Goal: Task Accomplishment & Management: Manage account settings

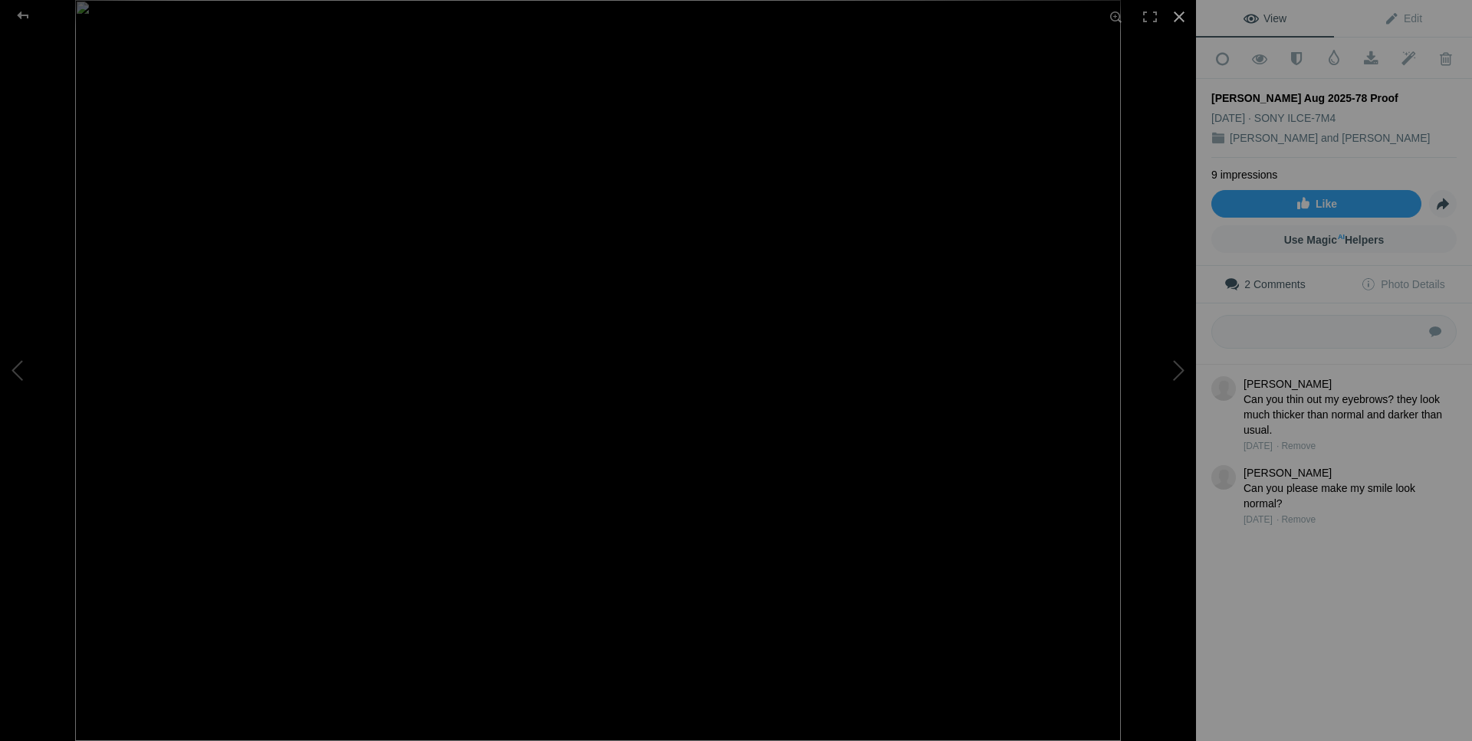
click at [1173, 18] on div at bounding box center [1179, 17] width 34 height 34
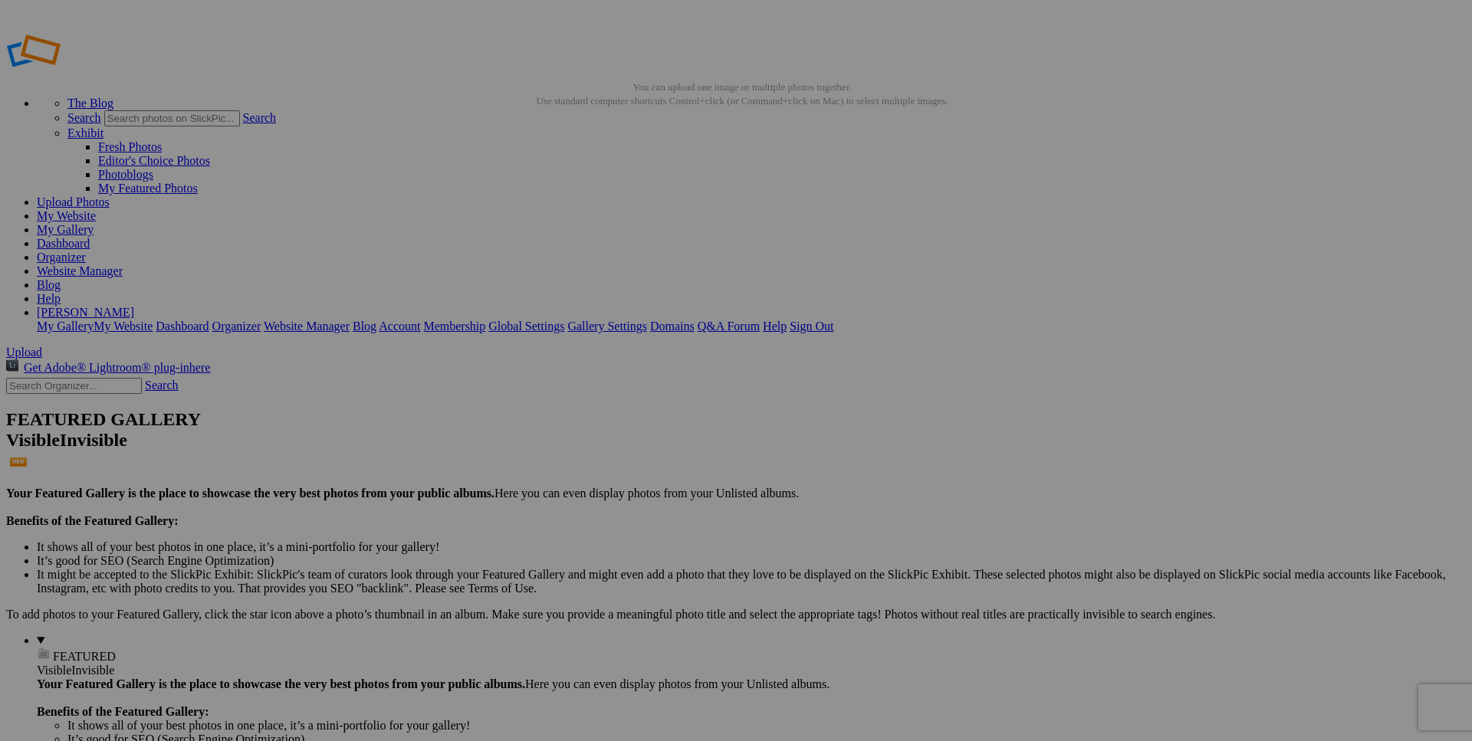
click at [634, 466] on span "Yes" at bounding box center [625, 470] width 18 height 13
drag, startPoint x: 425, startPoint y: 236, endPoint x: 373, endPoint y: 366, distance: 139.6
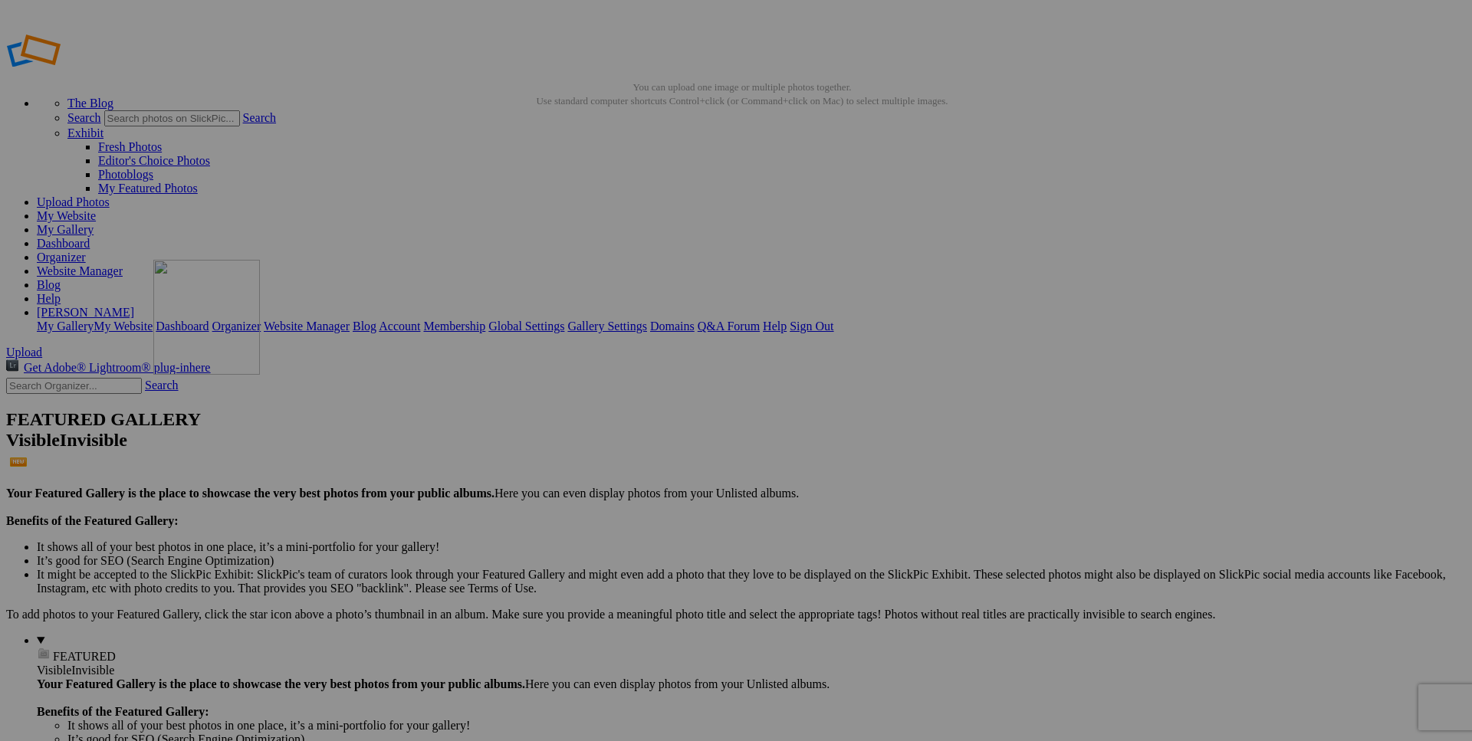
drag, startPoint x: 445, startPoint y: 228, endPoint x: 650, endPoint y: 378, distance: 253.4
drag, startPoint x: 433, startPoint y: 222, endPoint x: 784, endPoint y: 371, distance: 381.2
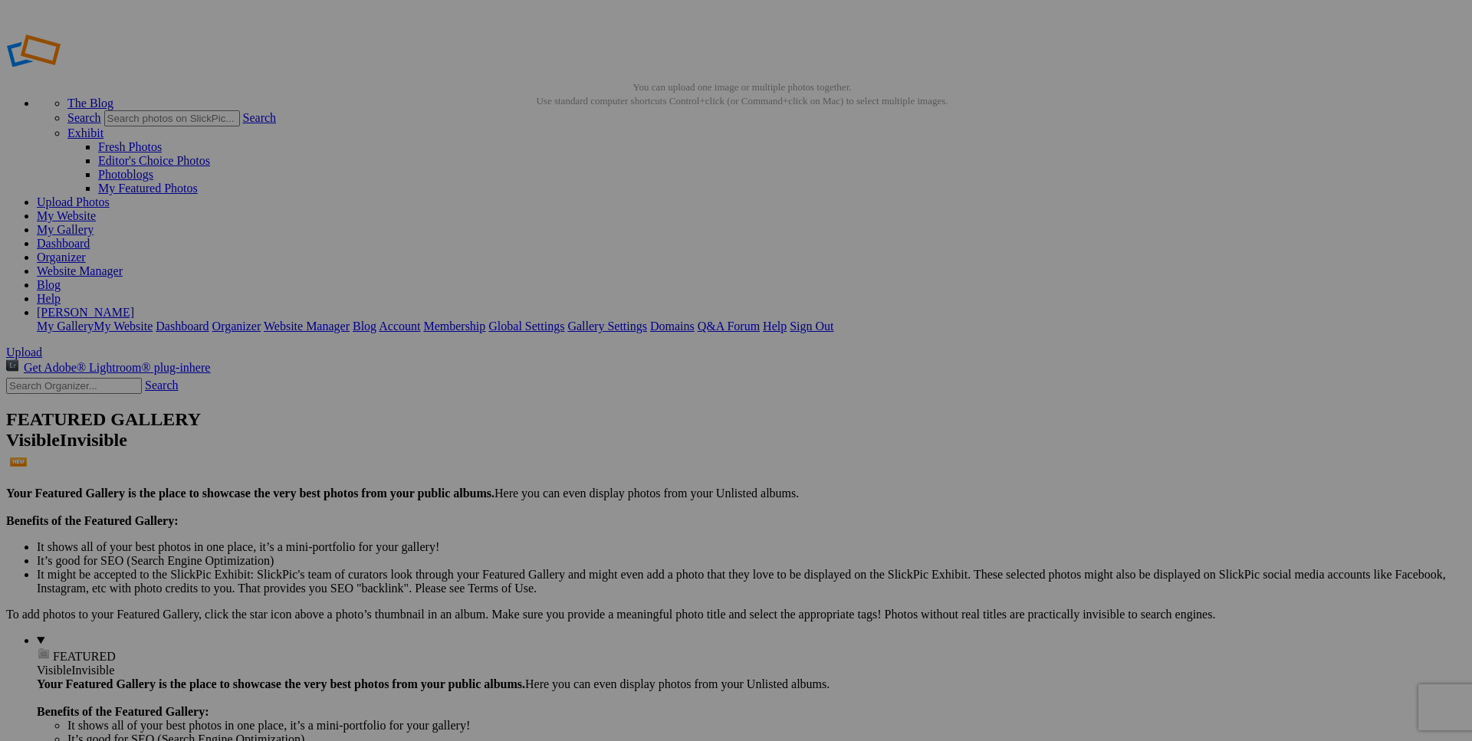
drag, startPoint x: 436, startPoint y: 231, endPoint x: 916, endPoint y: 367, distance: 498.6
drag, startPoint x: 428, startPoint y: 221, endPoint x: 1330, endPoint y: 392, distance: 918.1
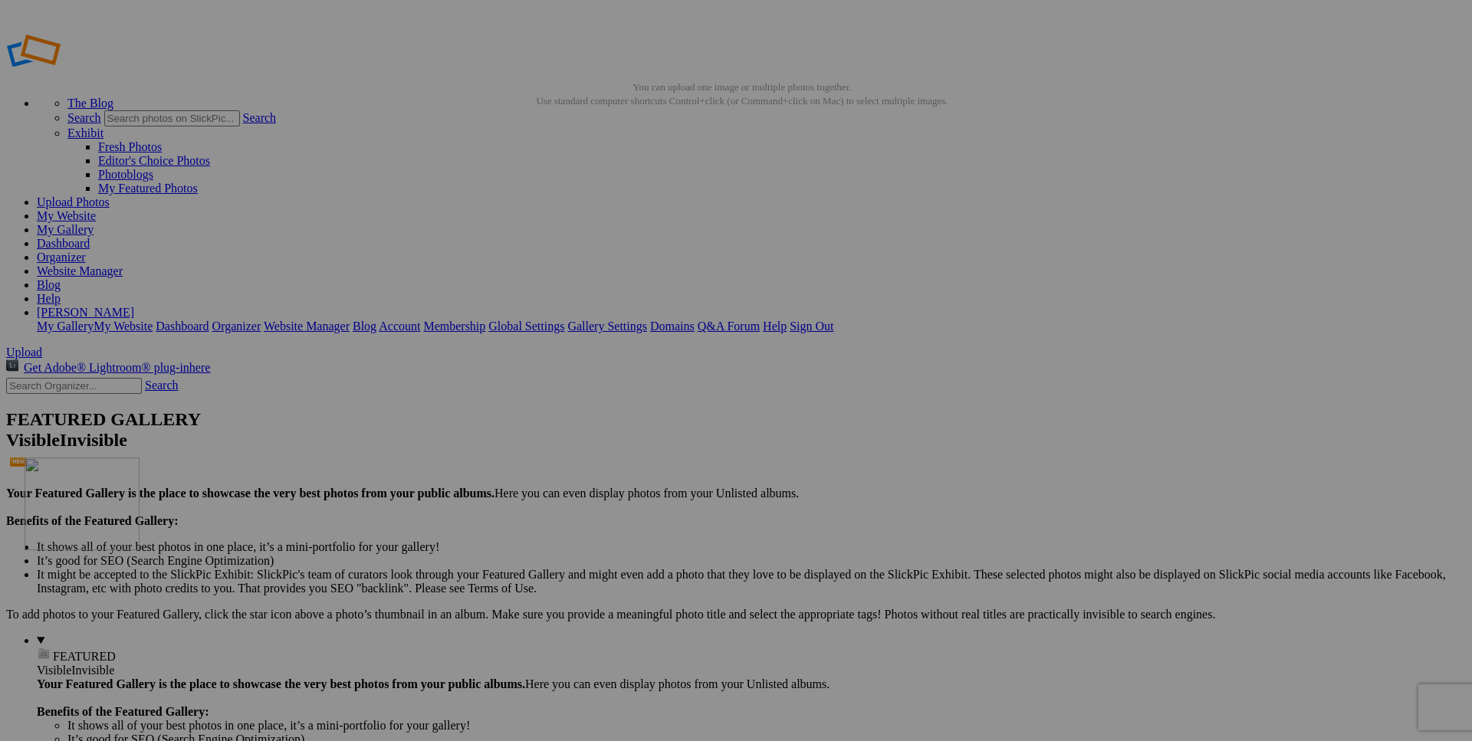
drag, startPoint x: 433, startPoint y: 225, endPoint x: 245, endPoint y: 568, distance: 390.7
drag, startPoint x: 441, startPoint y: 222, endPoint x: 379, endPoint y: 584, distance: 367.2
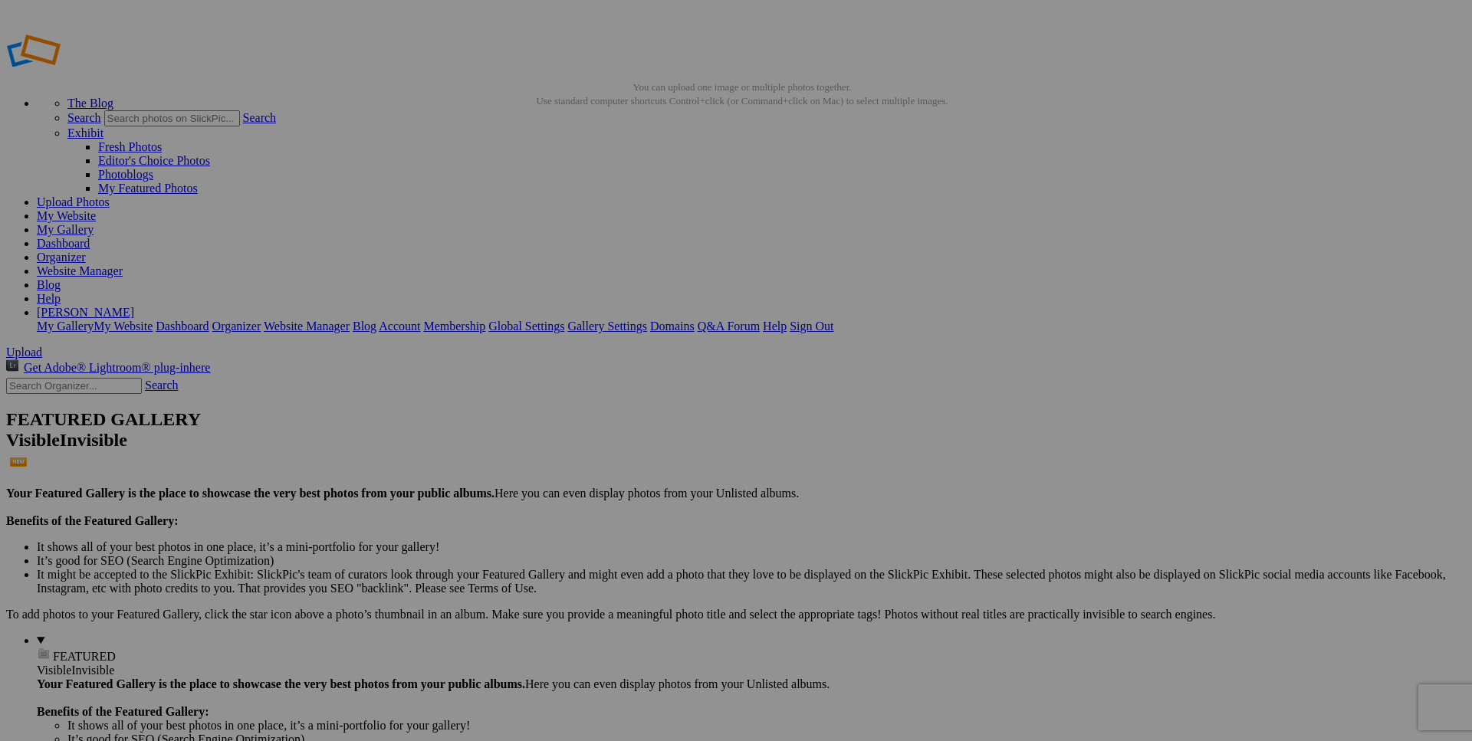
click at [634, 471] on span "Yes" at bounding box center [625, 470] width 18 height 13
click at [634, 472] on link "Yes" at bounding box center [625, 470] width 18 height 13
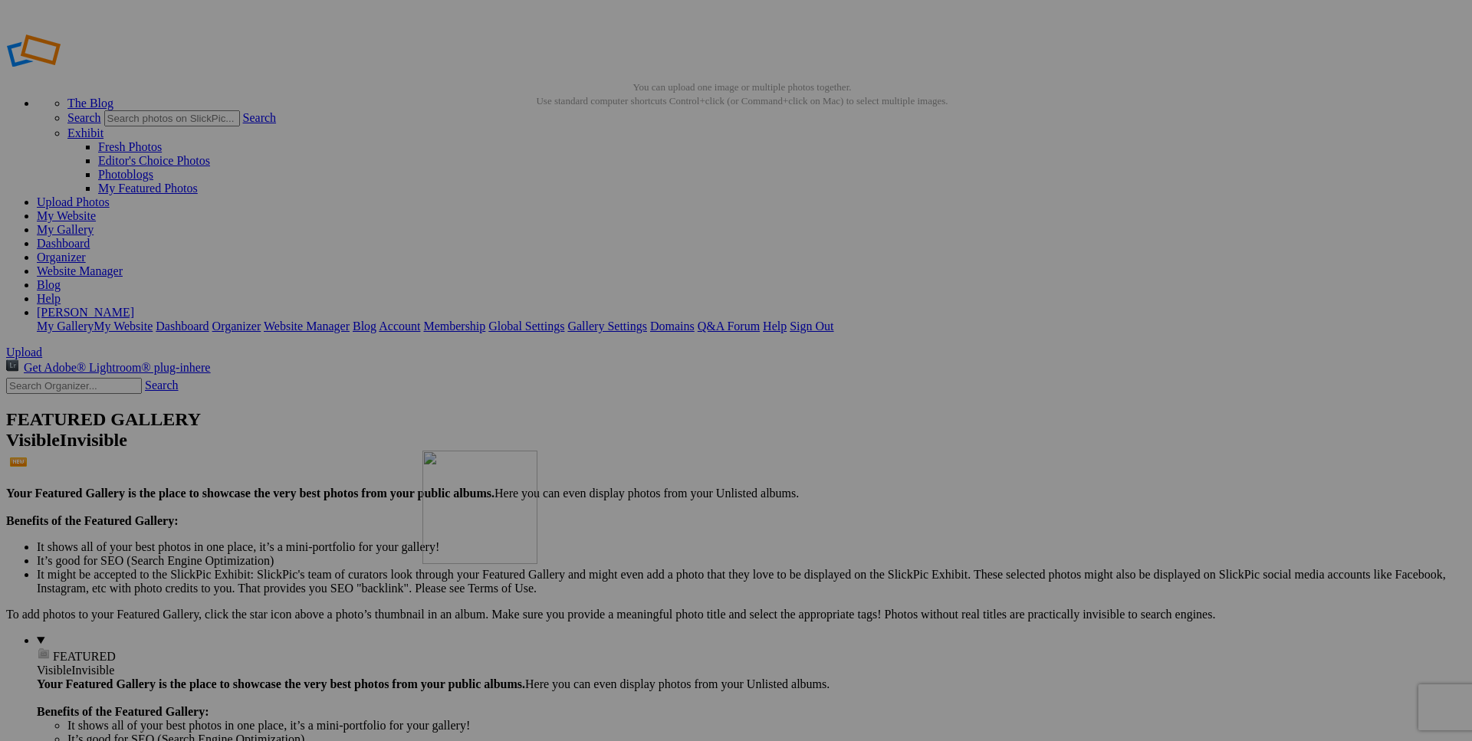
drag, startPoint x: 430, startPoint y: 239, endPoint x: 643, endPoint y: 560, distance: 385.4
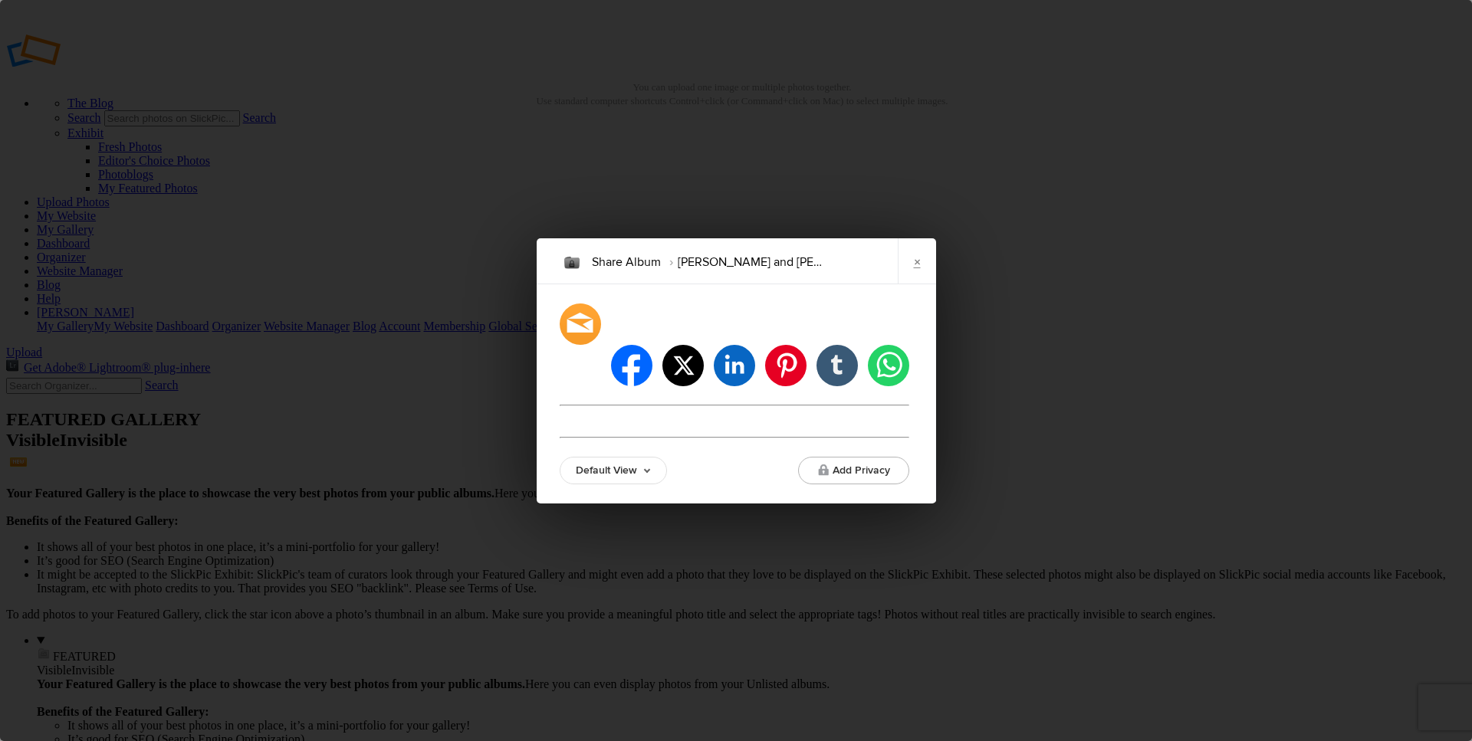
type input "https://kevinthiessen.slickpic.com/go/valeriebrock"
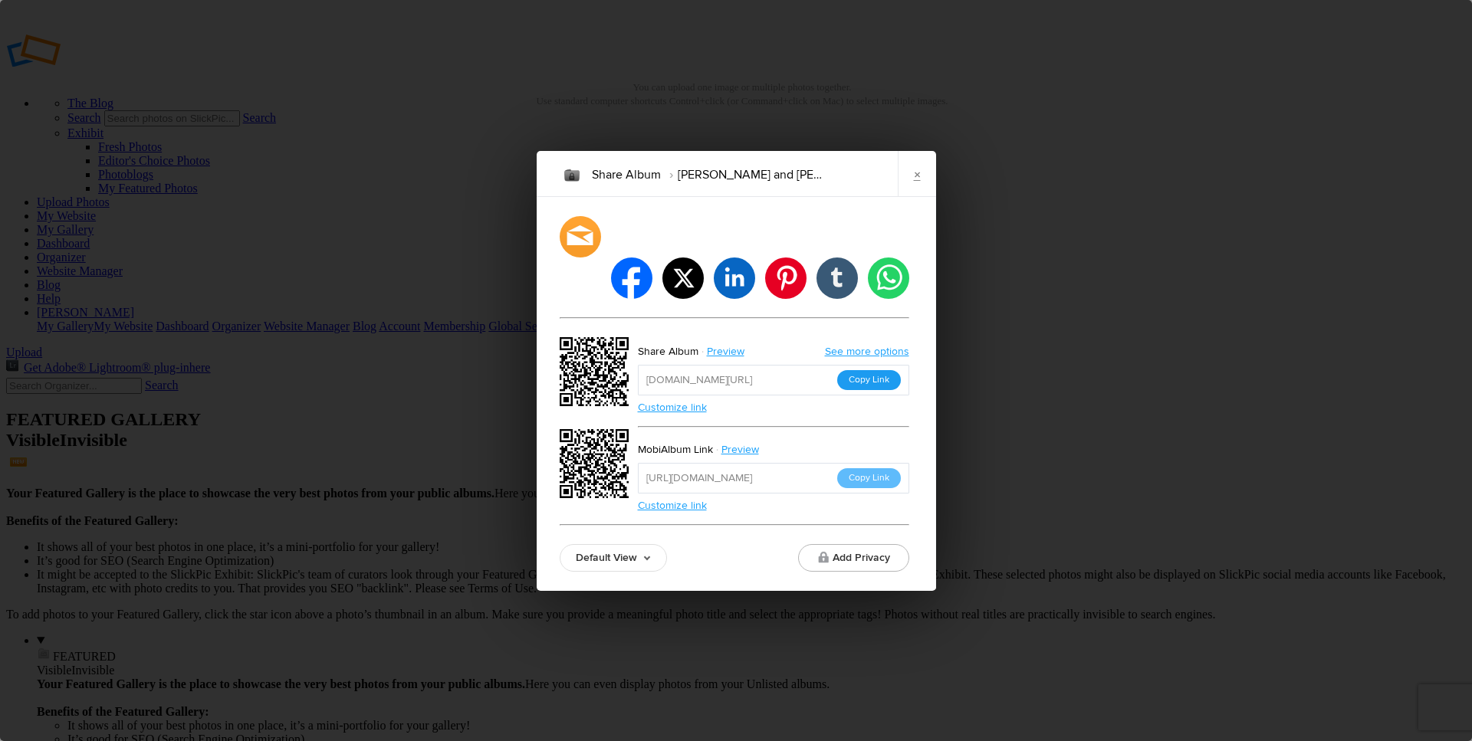
click at [871, 370] on button "Copy Link" at bounding box center [869, 380] width 64 height 20
click at [921, 193] on link "×" at bounding box center [916, 174] width 38 height 46
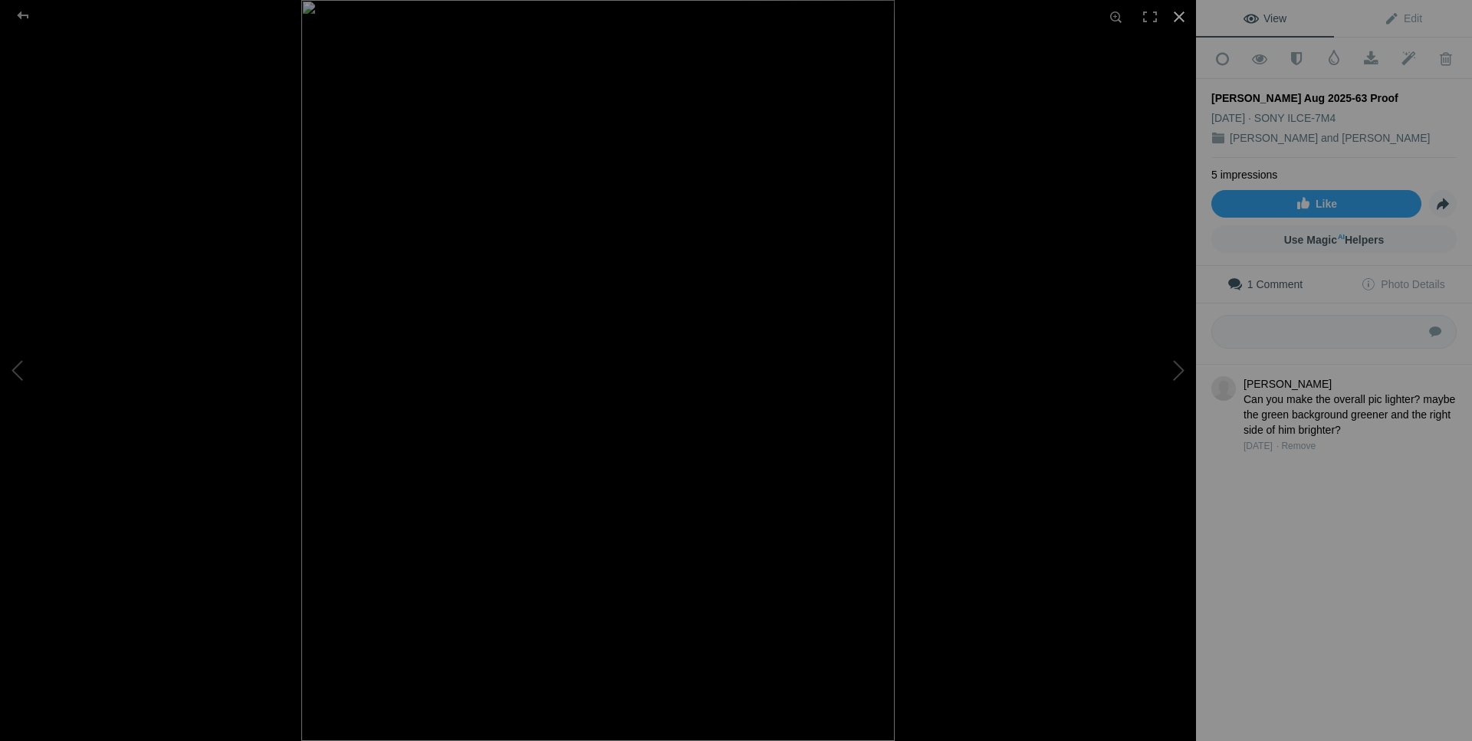
click at [1176, 17] on div at bounding box center [1179, 17] width 34 height 34
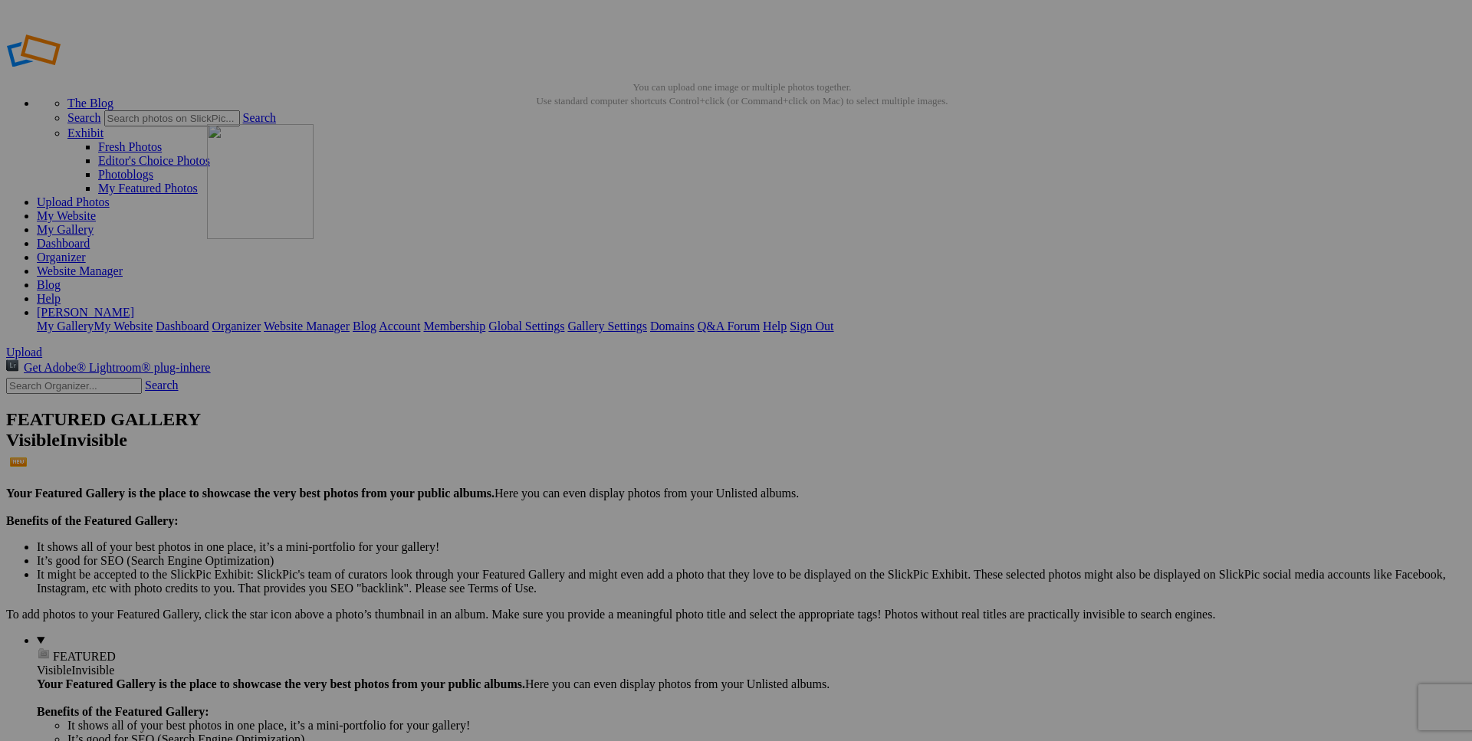
click at [0, 0] on img at bounding box center [0, 0] width 0 height 0
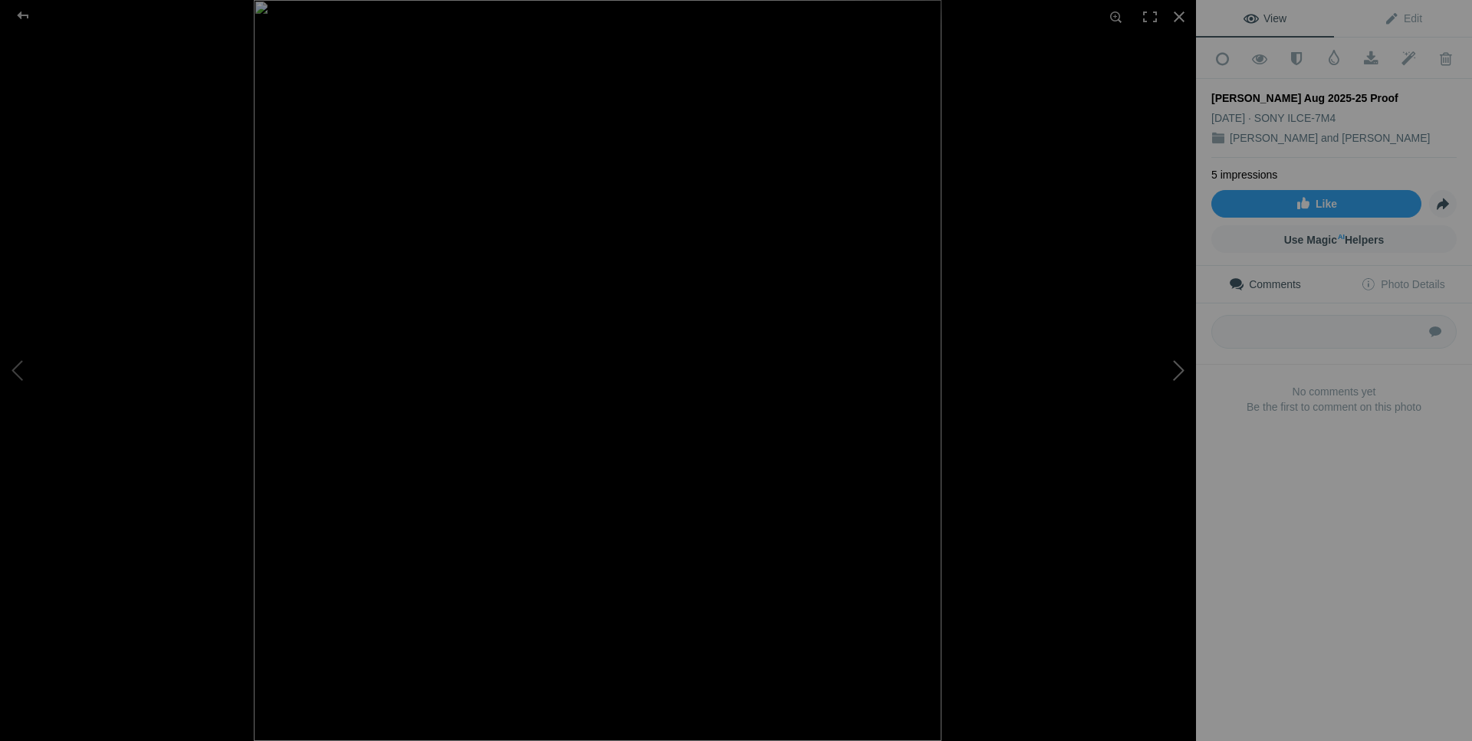
click at [1180, 375] on button at bounding box center [1138, 370] width 115 height 267
click at [12, 373] on button at bounding box center [57, 370] width 115 height 267
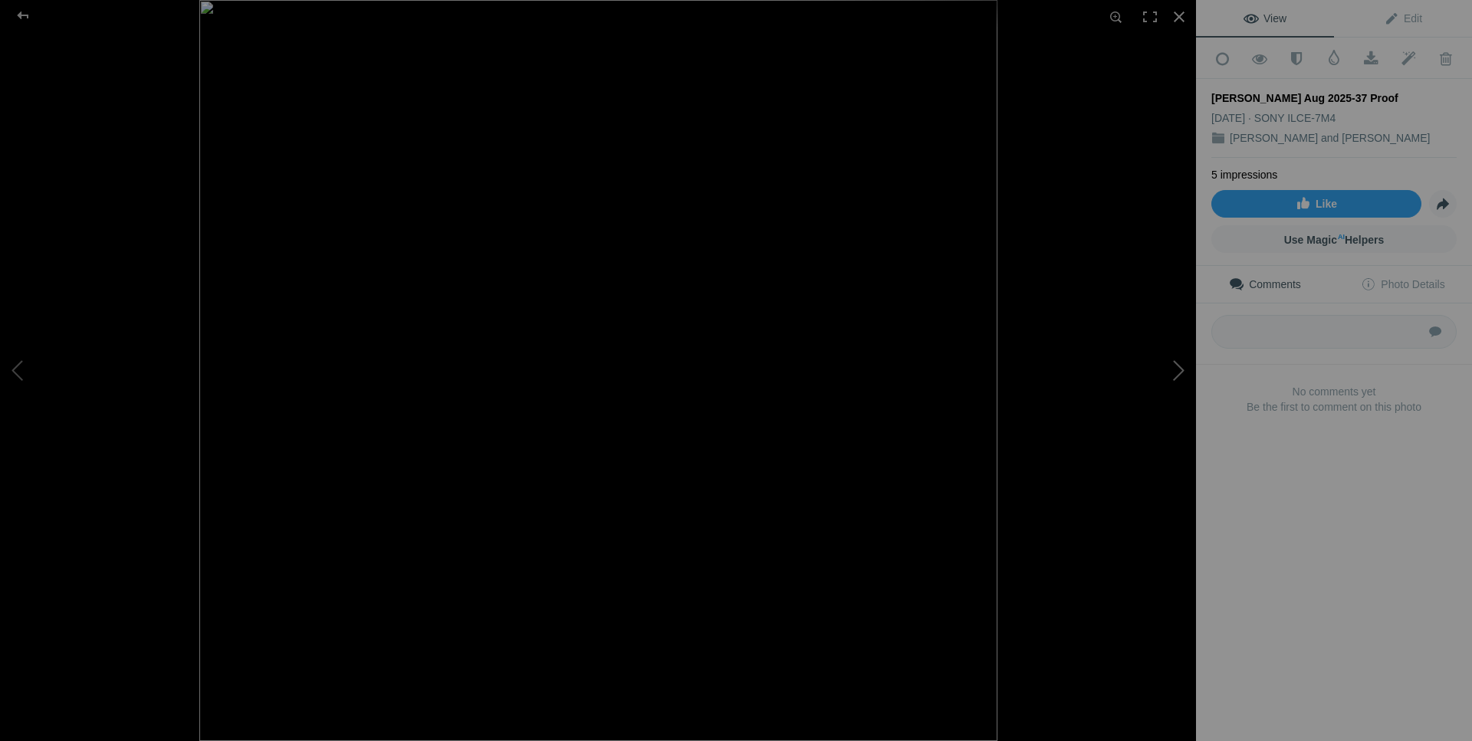
click at [1180, 375] on button at bounding box center [1138, 370] width 115 height 267
click at [1173, 370] on button at bounding box center [1138, 370] width 115 height 267
click at [1186, 17] on div at bounding box center [1179, 17] width 34 height 34
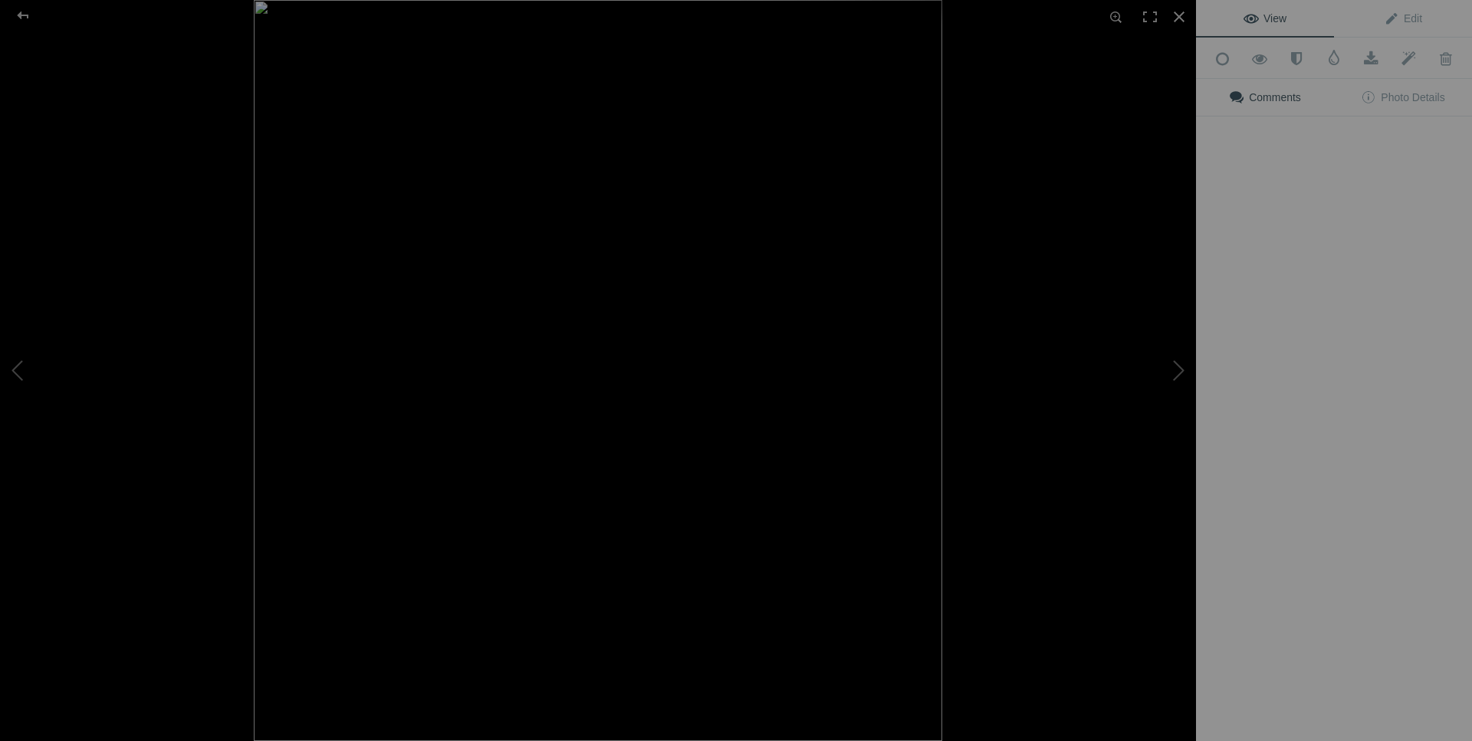
click at [576, 226] on img at bounding box center [598, 370] width 688 height 741
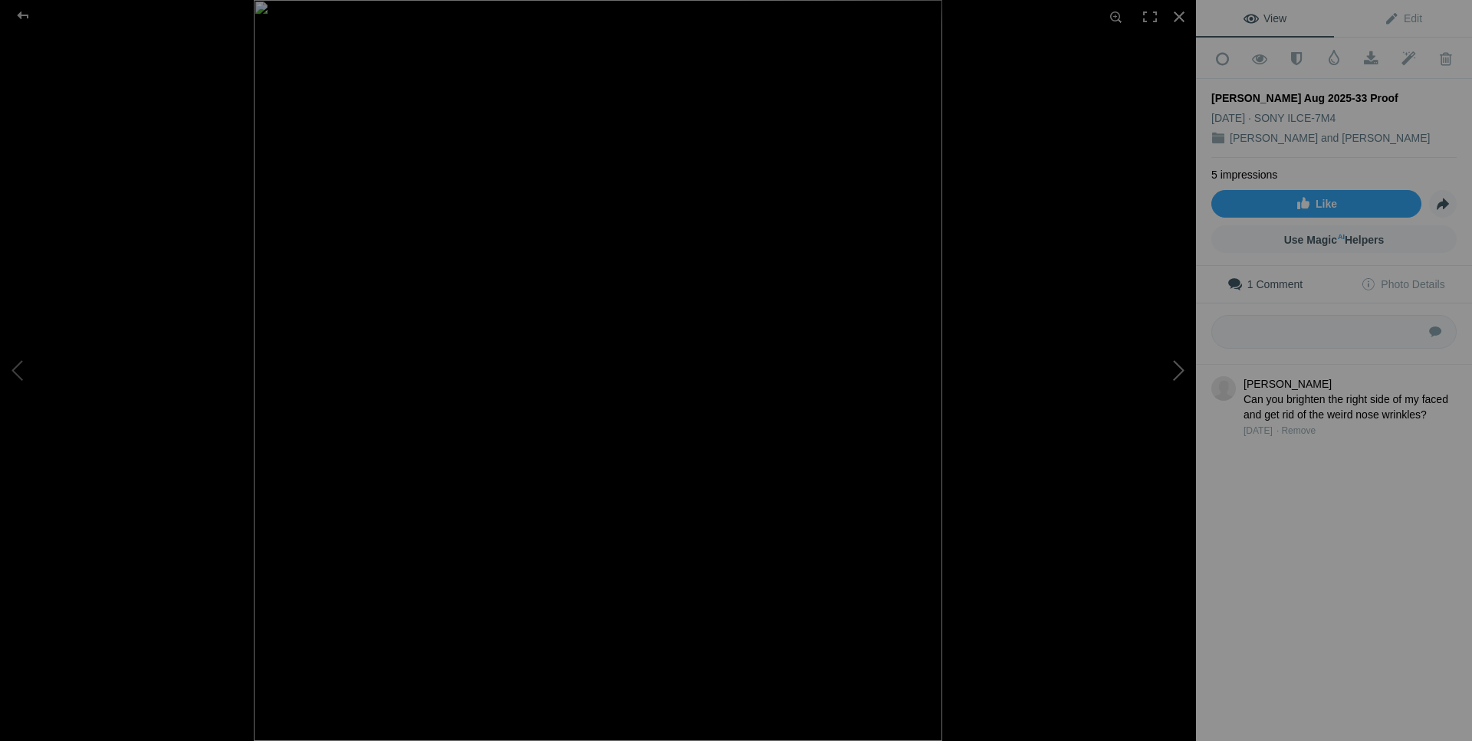
click at [1175, 368] on button at bounding box center [1138, 370] width 115 height 267
click at [25, 369] on button at bounding box center [57, 370] width 115 height 267
click at [1176, 372] on button at bounding box center [1138, 370] width 115 height 267
click at [1170, 13] on div at bounding box center [1179, 17] width 34 height 34
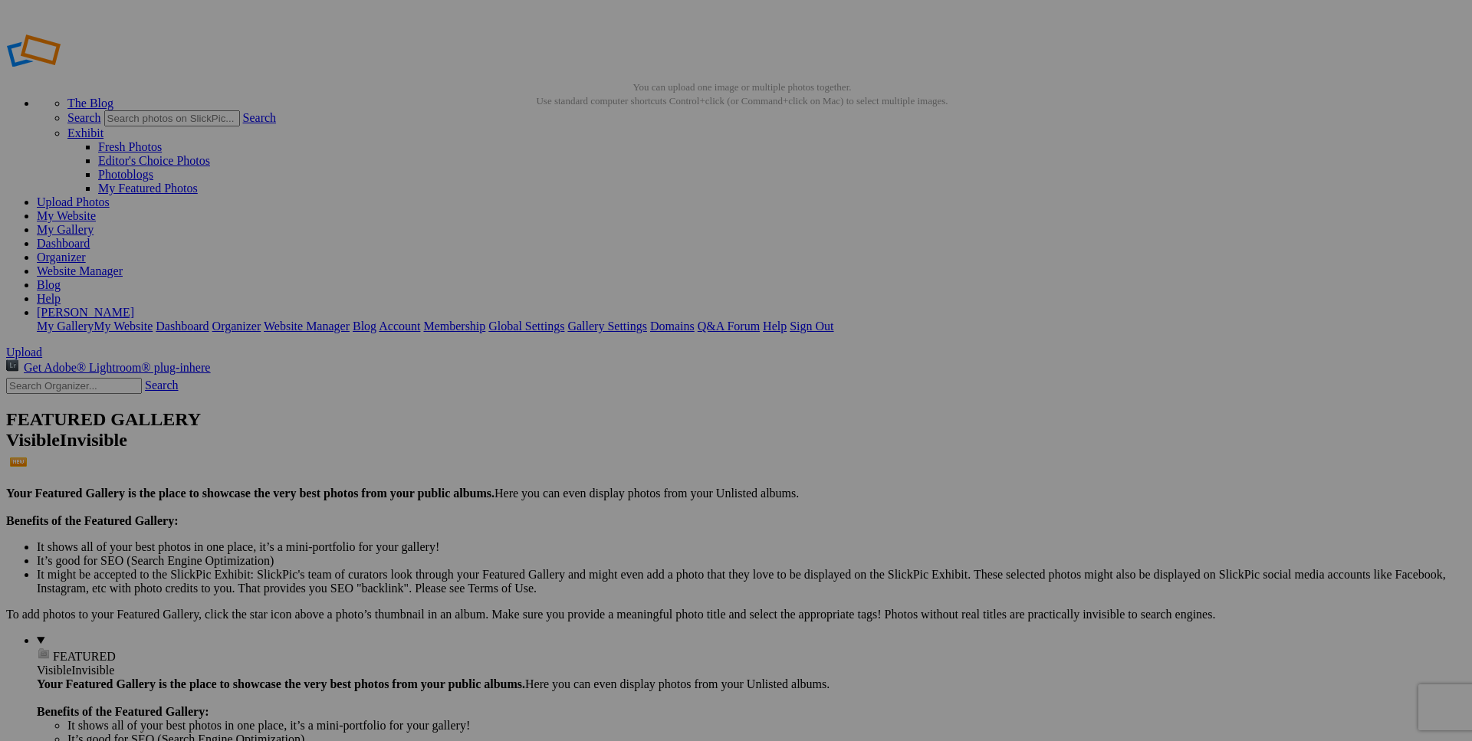
type input "[PERSON_NAME] Aug 2025-33 Proof Update"
type input "Valerie - Brock Aug 2025-37 Proof Update"
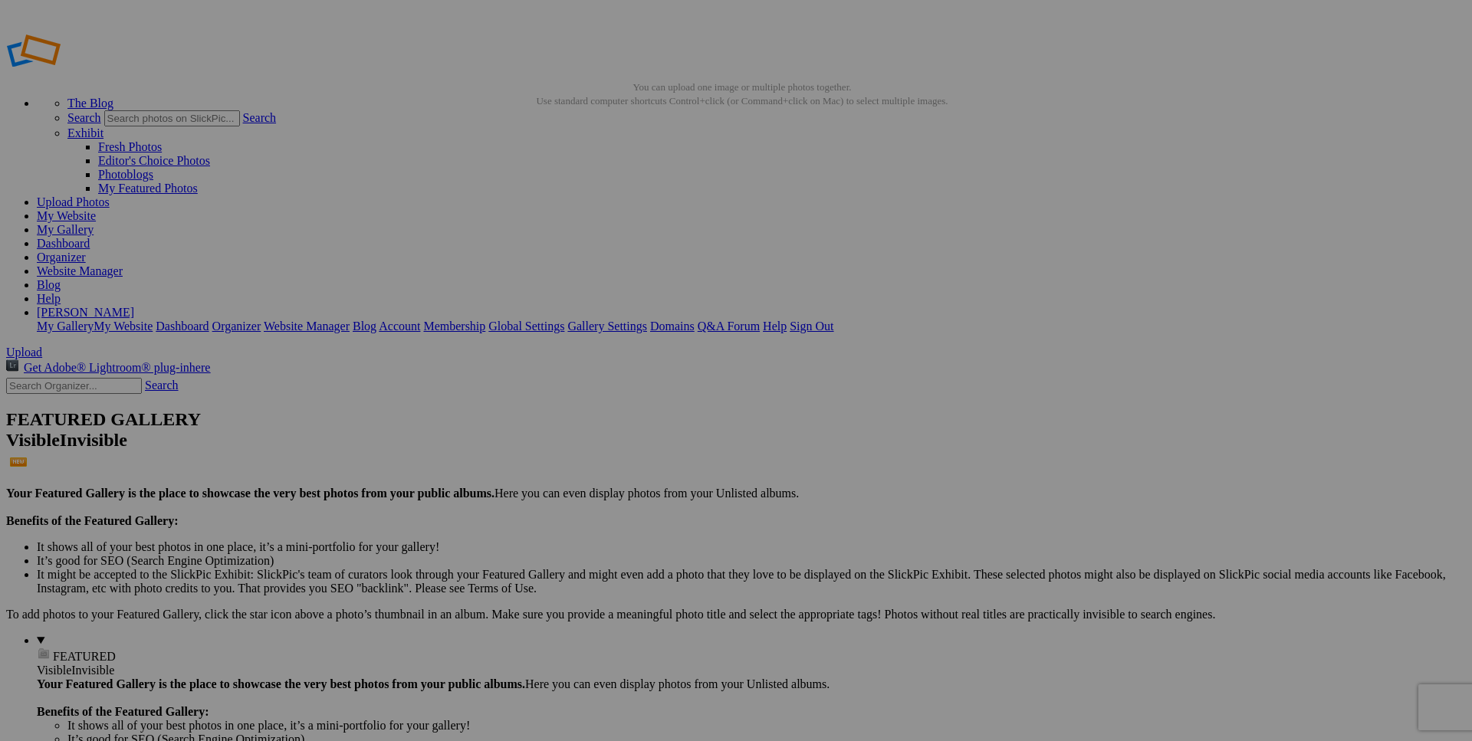
type input "[PERSON_NAME] Aug 2025-41 Proof Update"
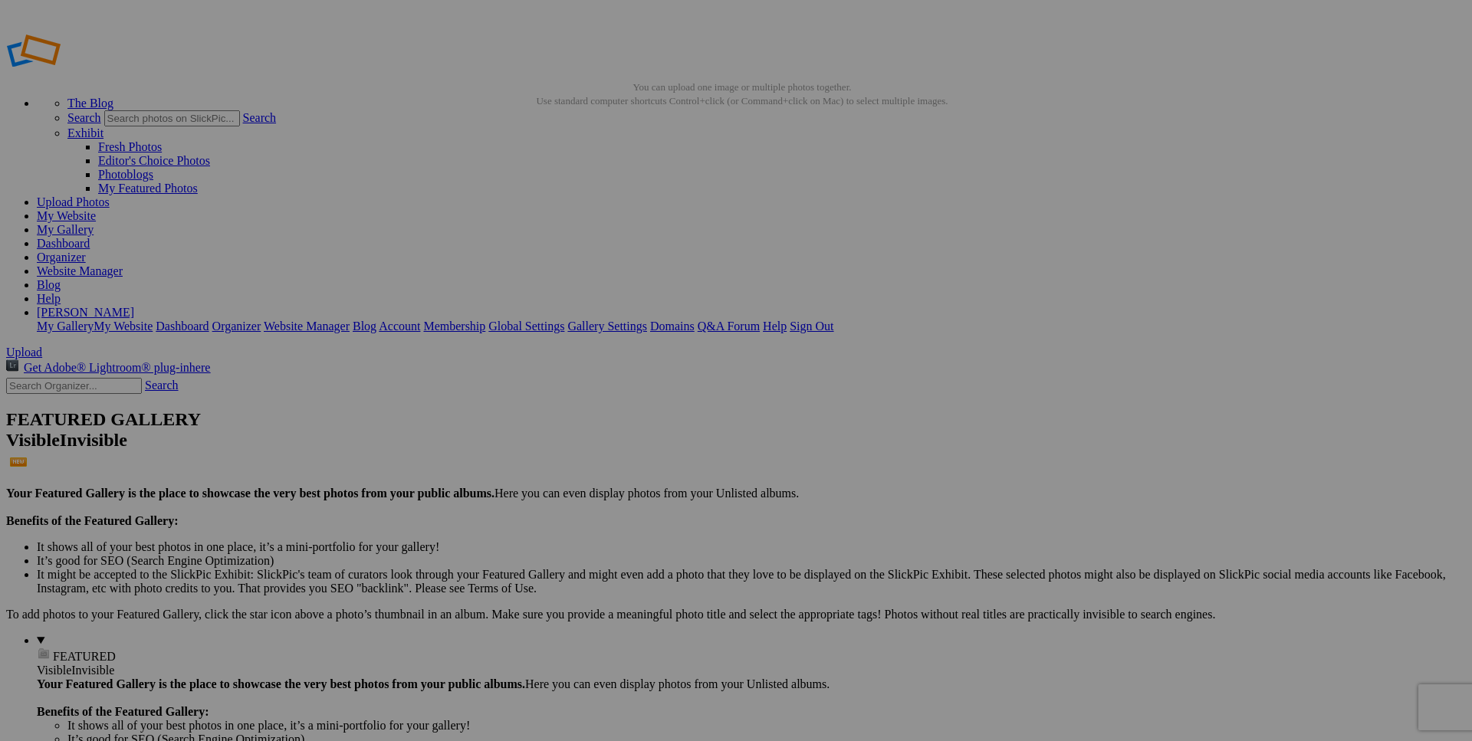
type input "[PERSON_NAME] Aug 2025-63 Proof Update"
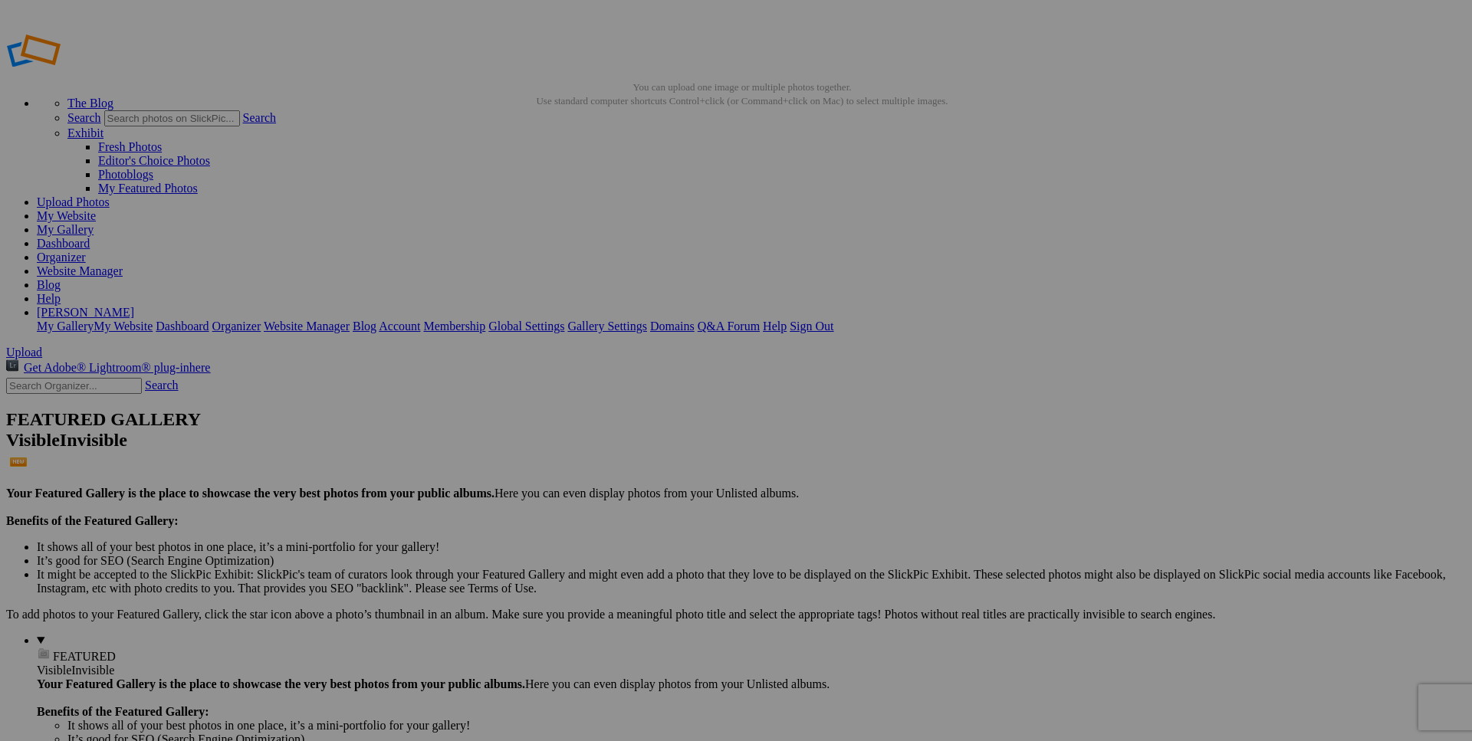
type input "[PERSON_NAME] Aug 2025-78 Proof Update"
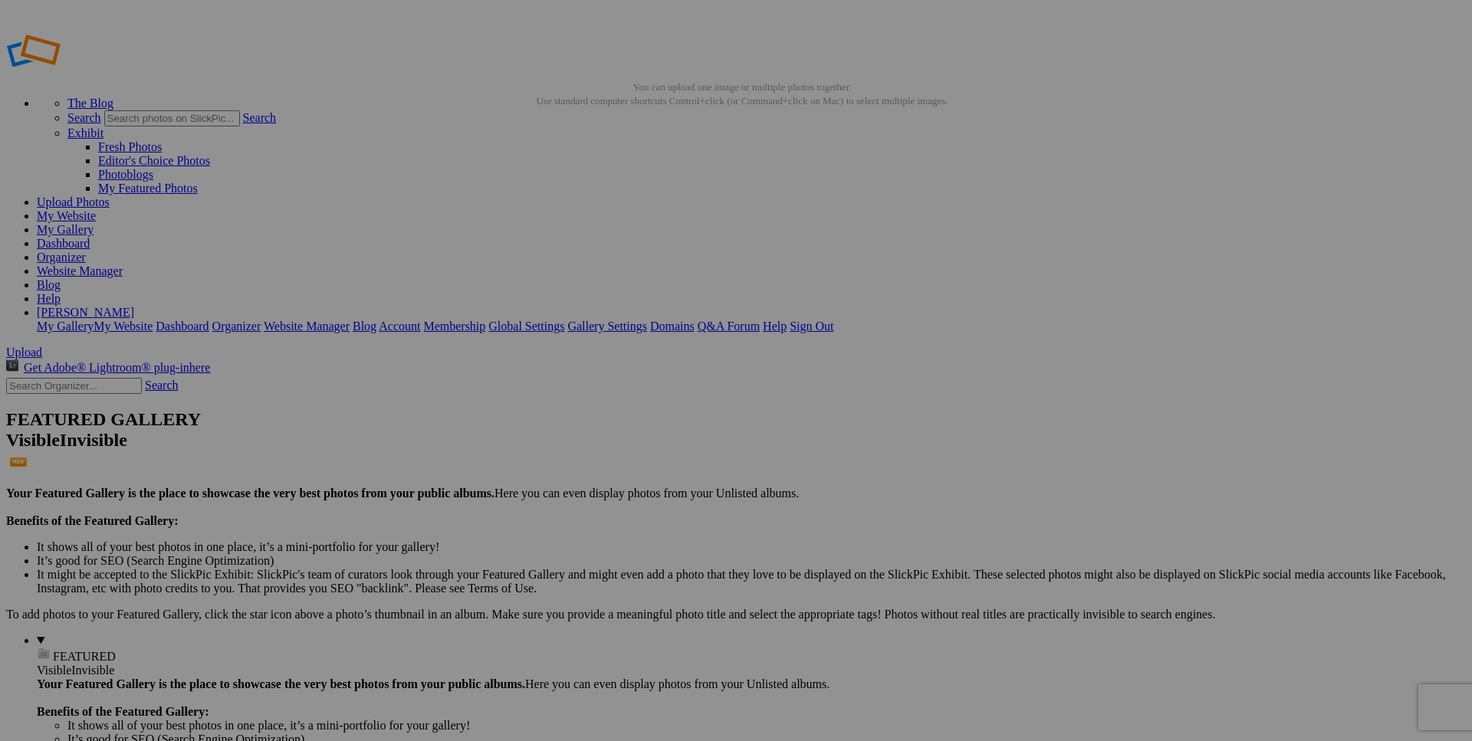
type input "[PERSON_NAME] Aug 2025-87 Proof Update"
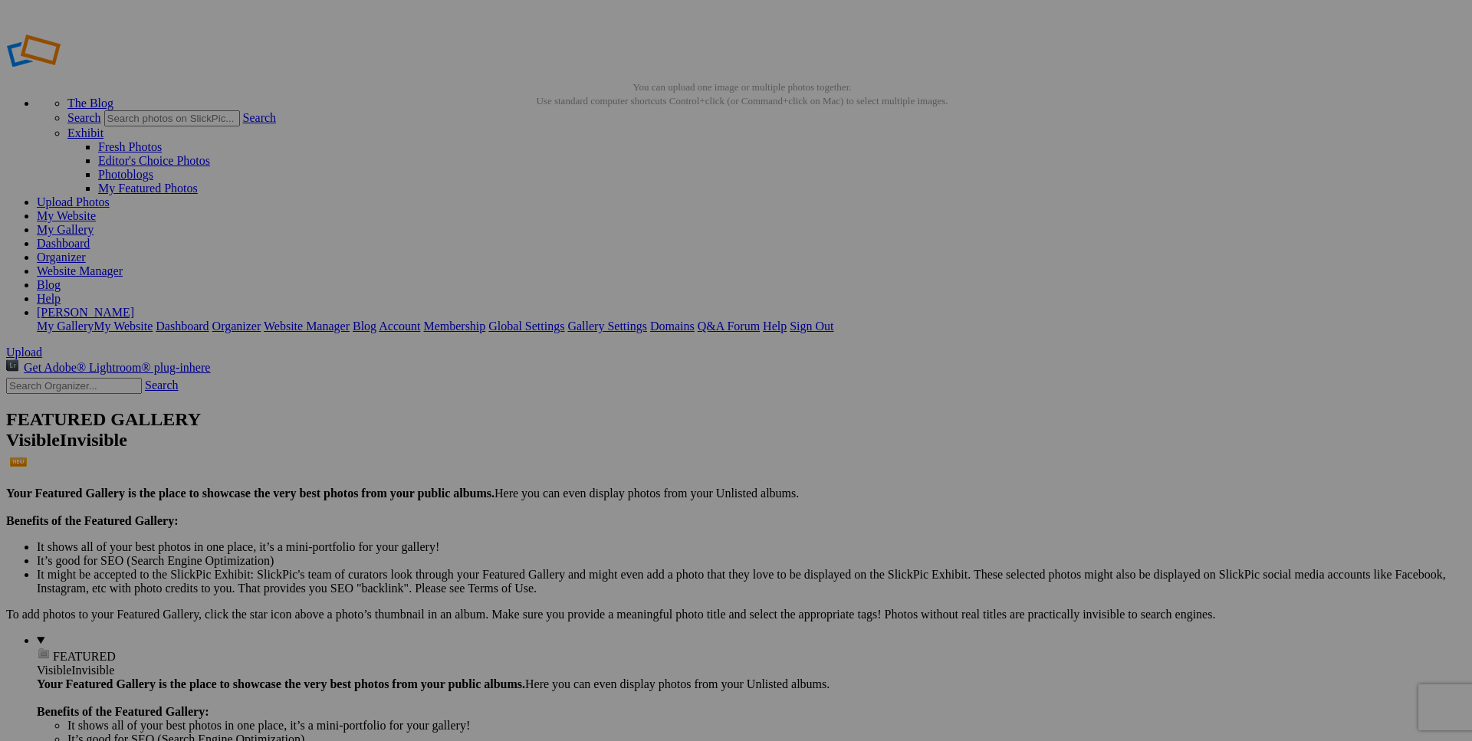
type input "[PERSON_NAME] Aug 2025-88 Proof Update"
type input "[PERSON_NAME] Aug 2025-106 Proof Update"
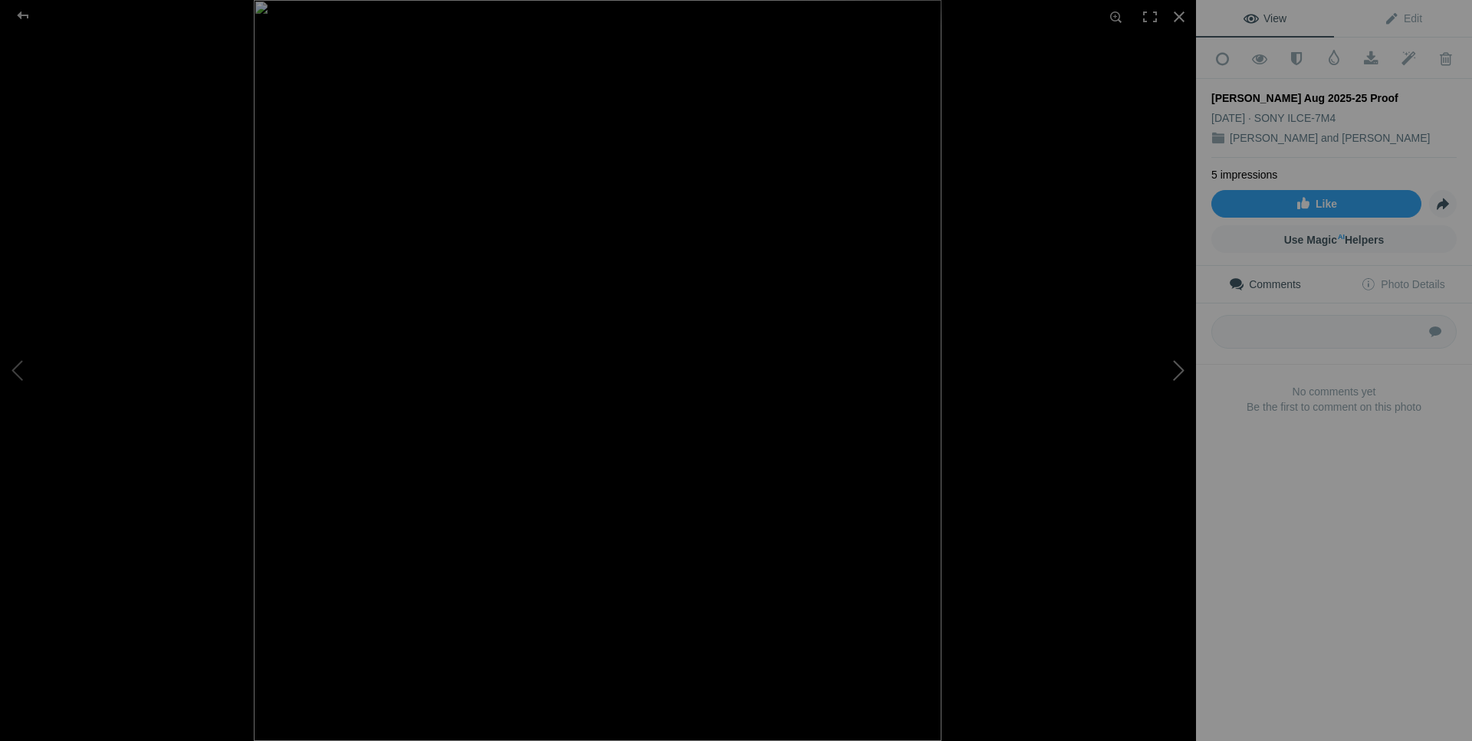
click at [1174, 364] on button at bounding box center [1138, 370] width 115 height 267
click at [1174, 363] on button at bounding box center [1138, 370] width 115 height 267
click at [1185, 17] on div at bounding box center [1179, 17] width 34 height 34
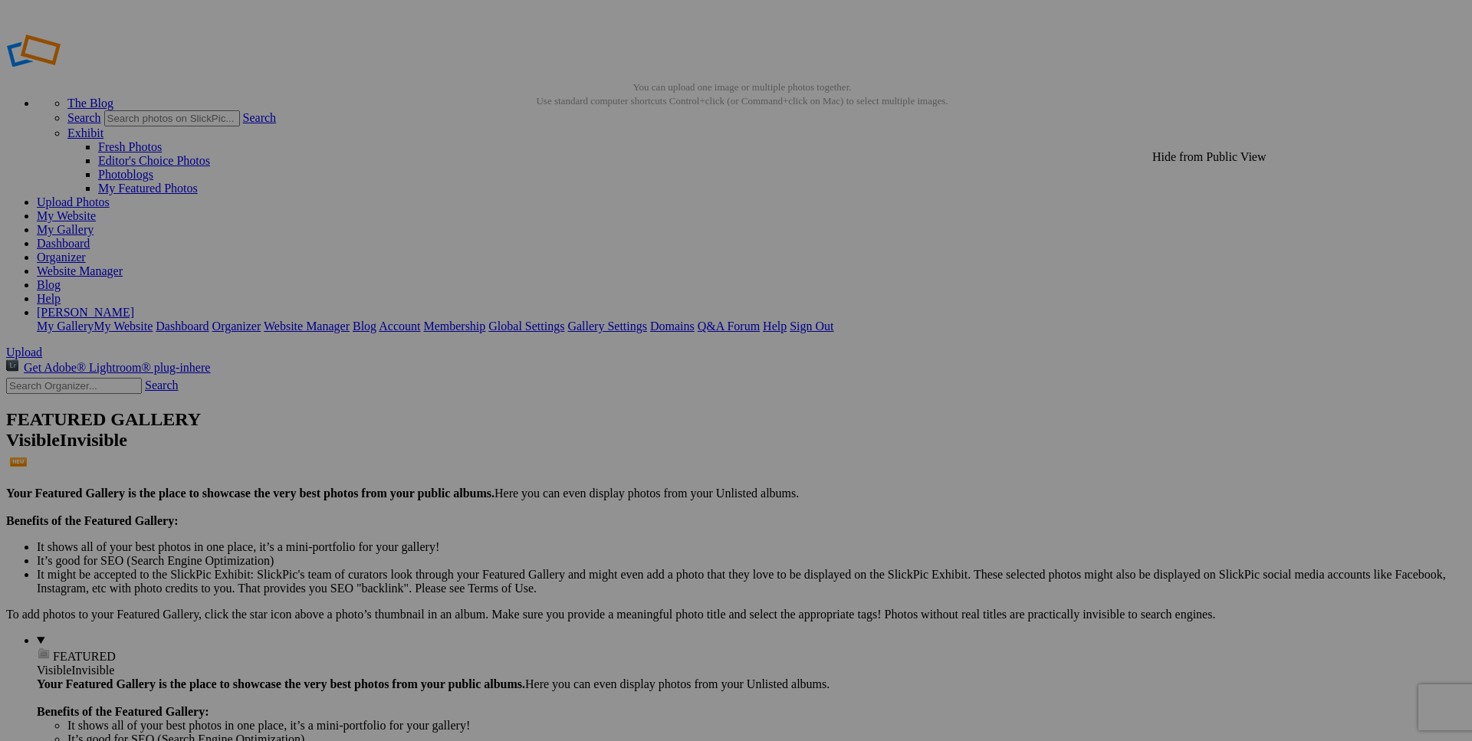
click at [595, 437] on span "OK" at bounding box center [587, 443] width 18 height 13
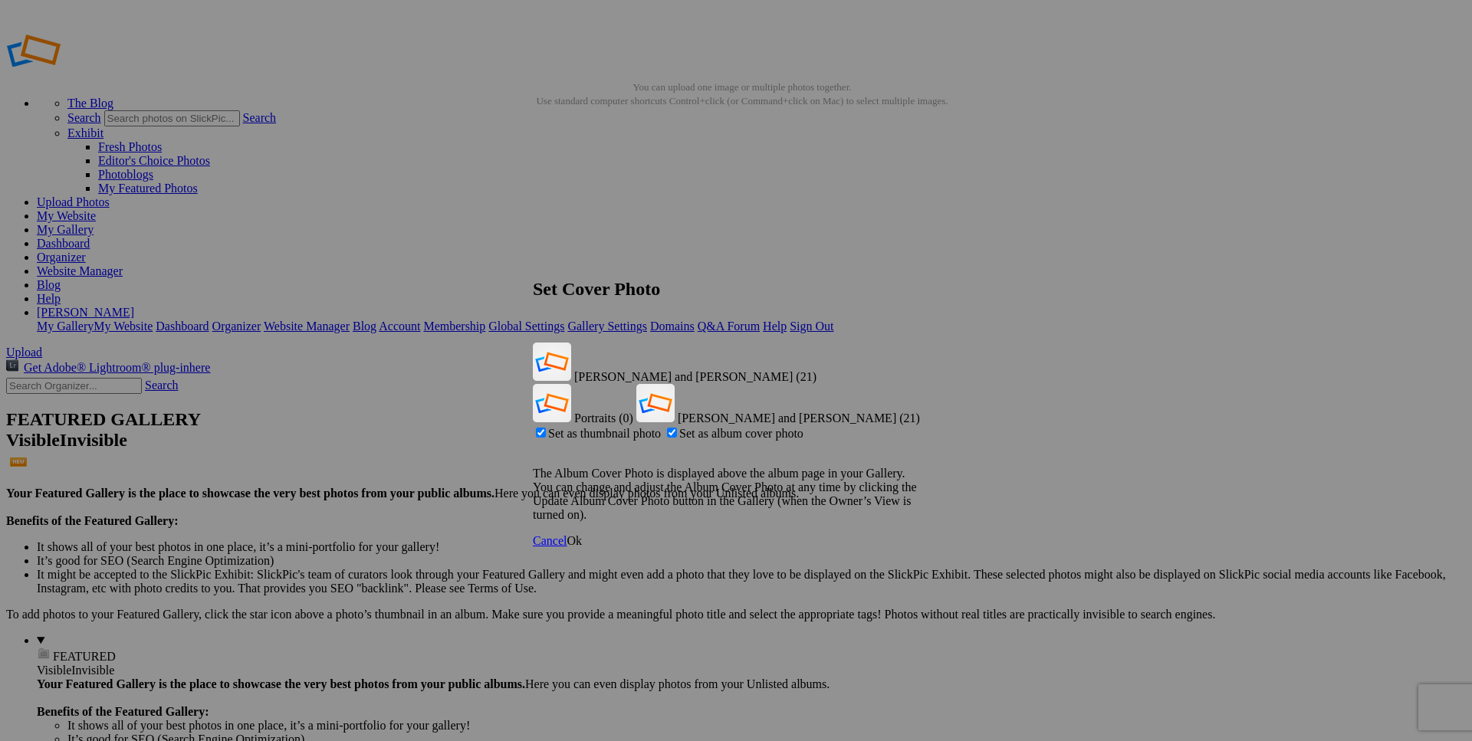
click at [582, 534] on span "Ok" at bounding box center [573, 540] width 15 height 13
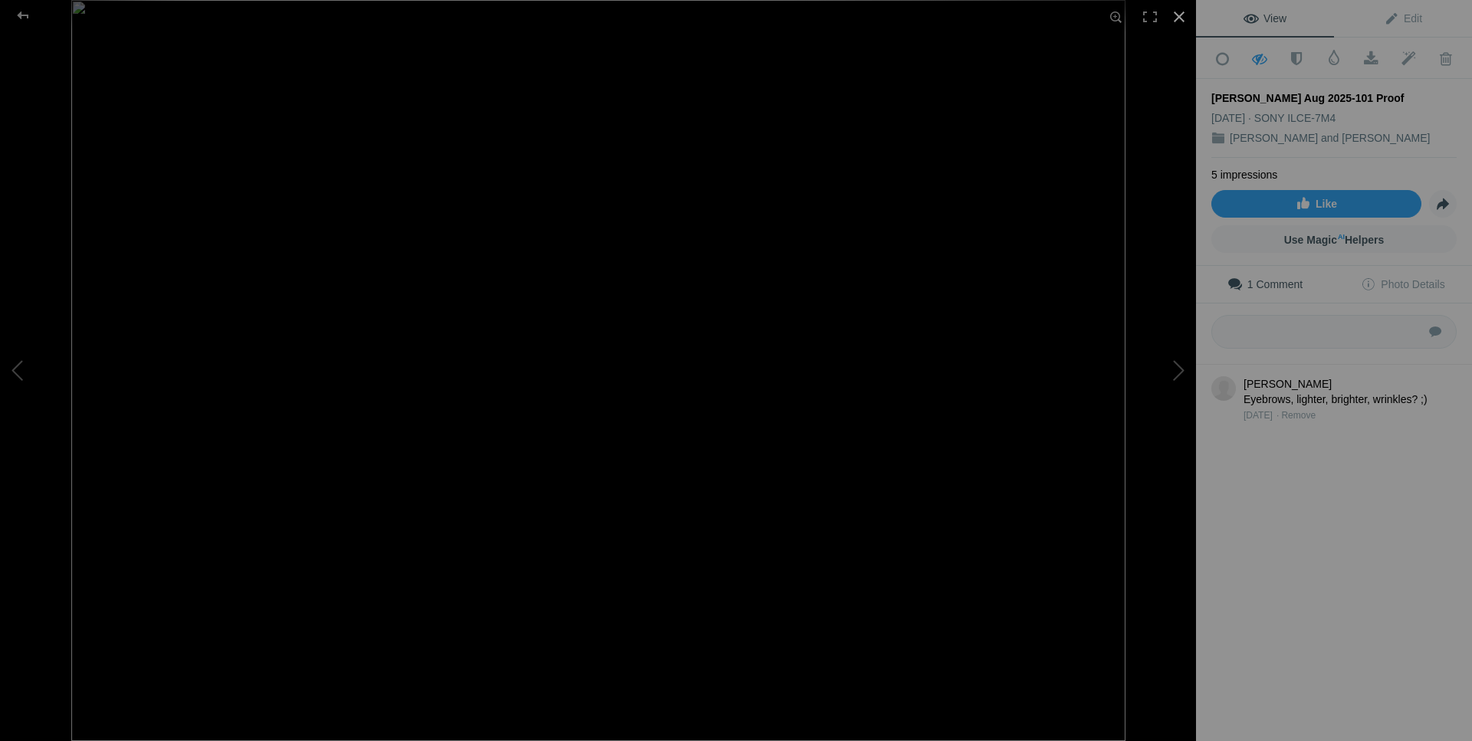
click at [1173, 15] on div at bounding box center [1179, 17] width 34 height 34
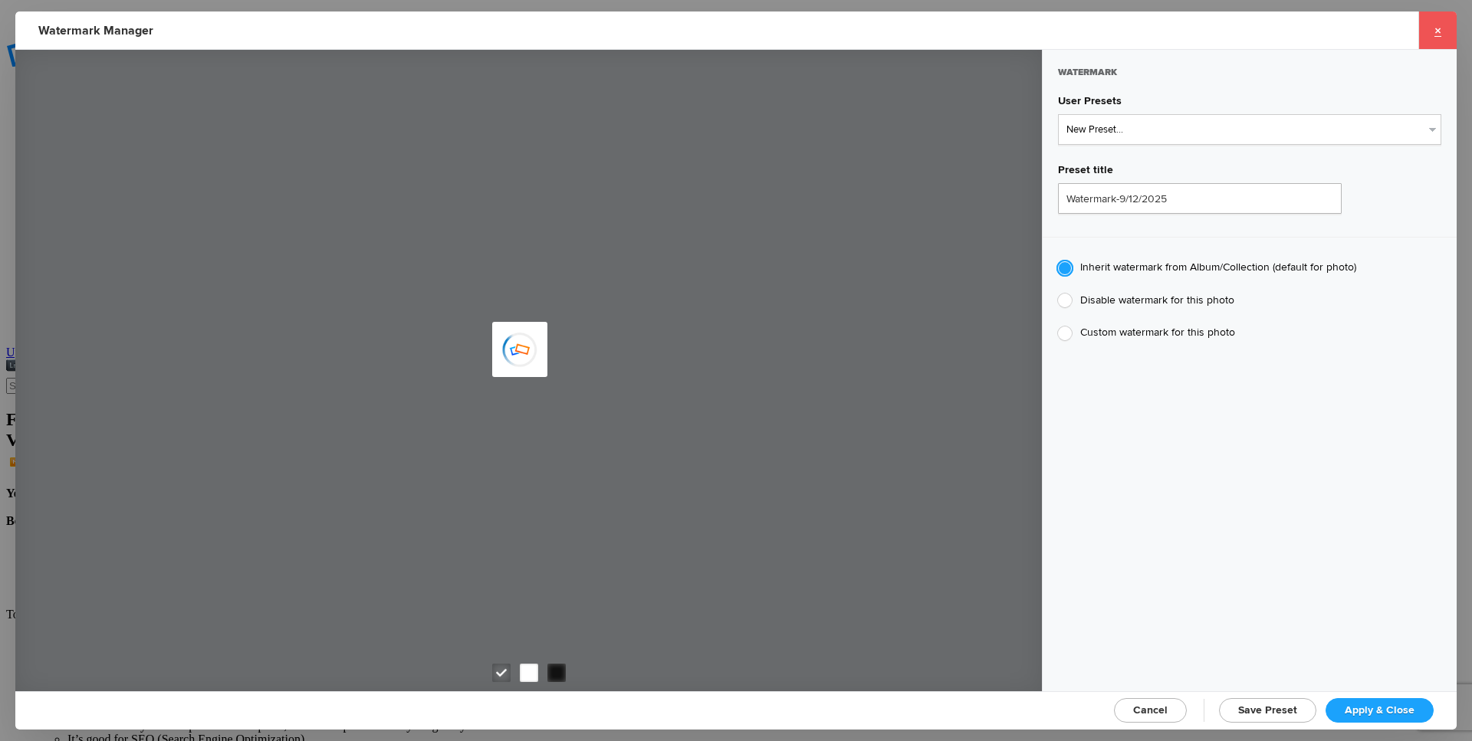
click at [1434, 27] on link "×" at bounding box center [1437, 30] width 38 height 38
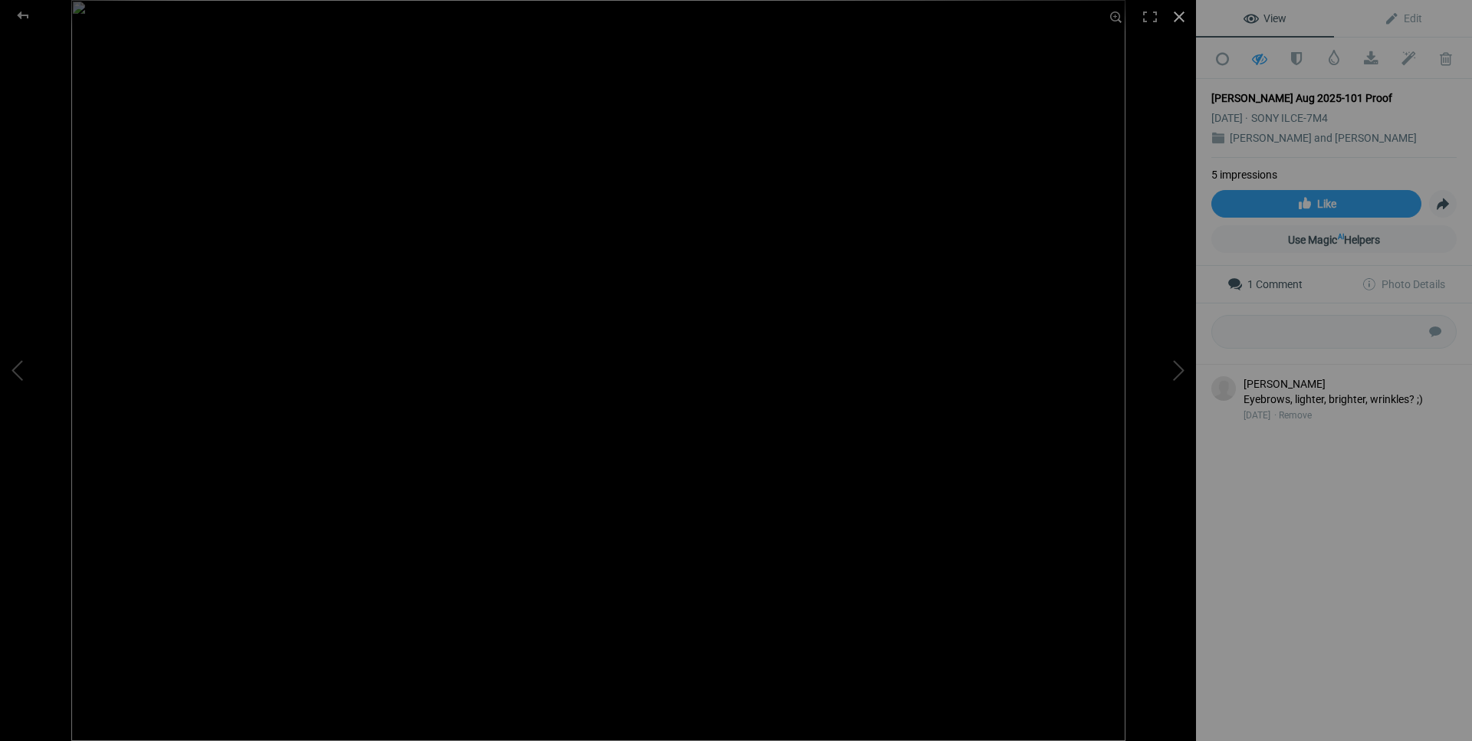
click at [1178, 20] on div at bounding box center [1179, 17] width 34 height 34
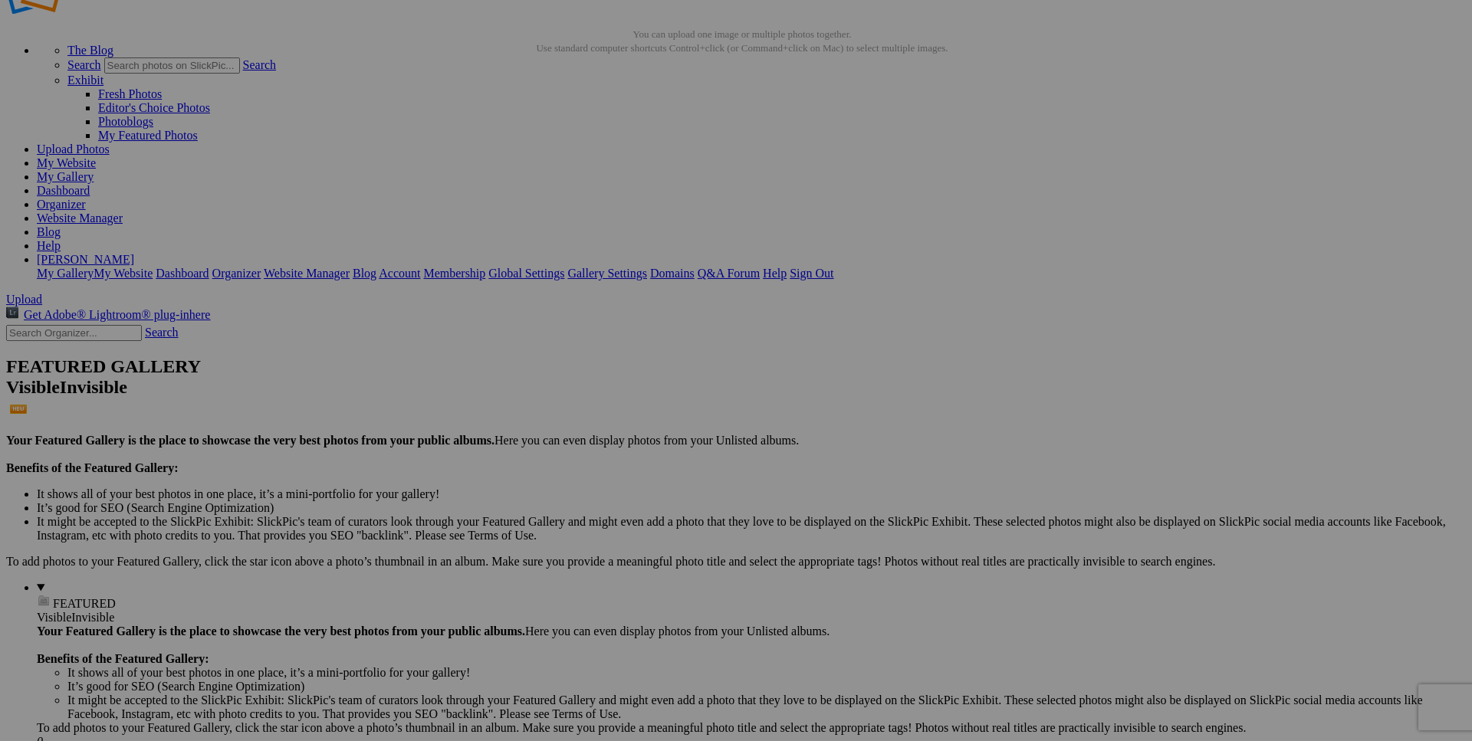
scroll to position [0, 46]
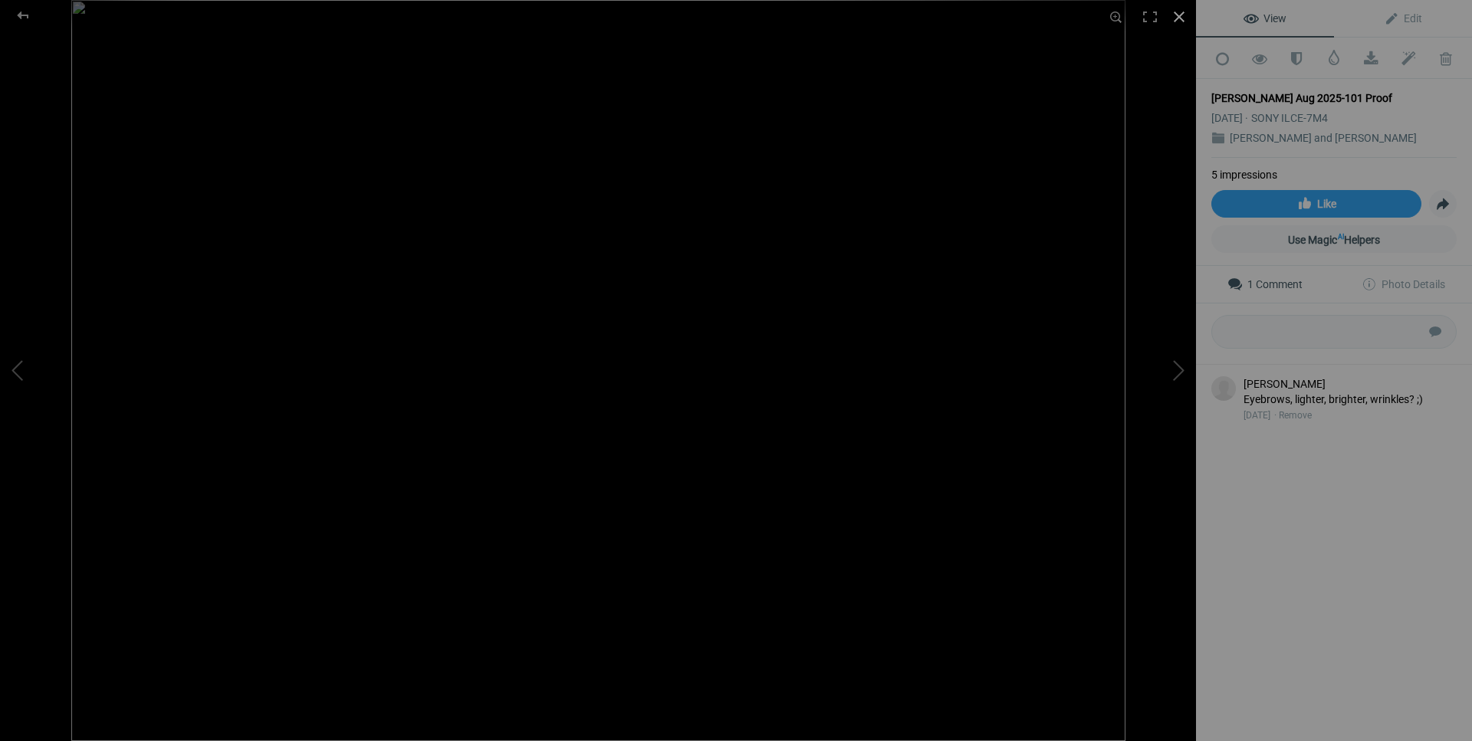
click at [1183, 14] on div at bounding box center [1179, 17] width 34 height 34
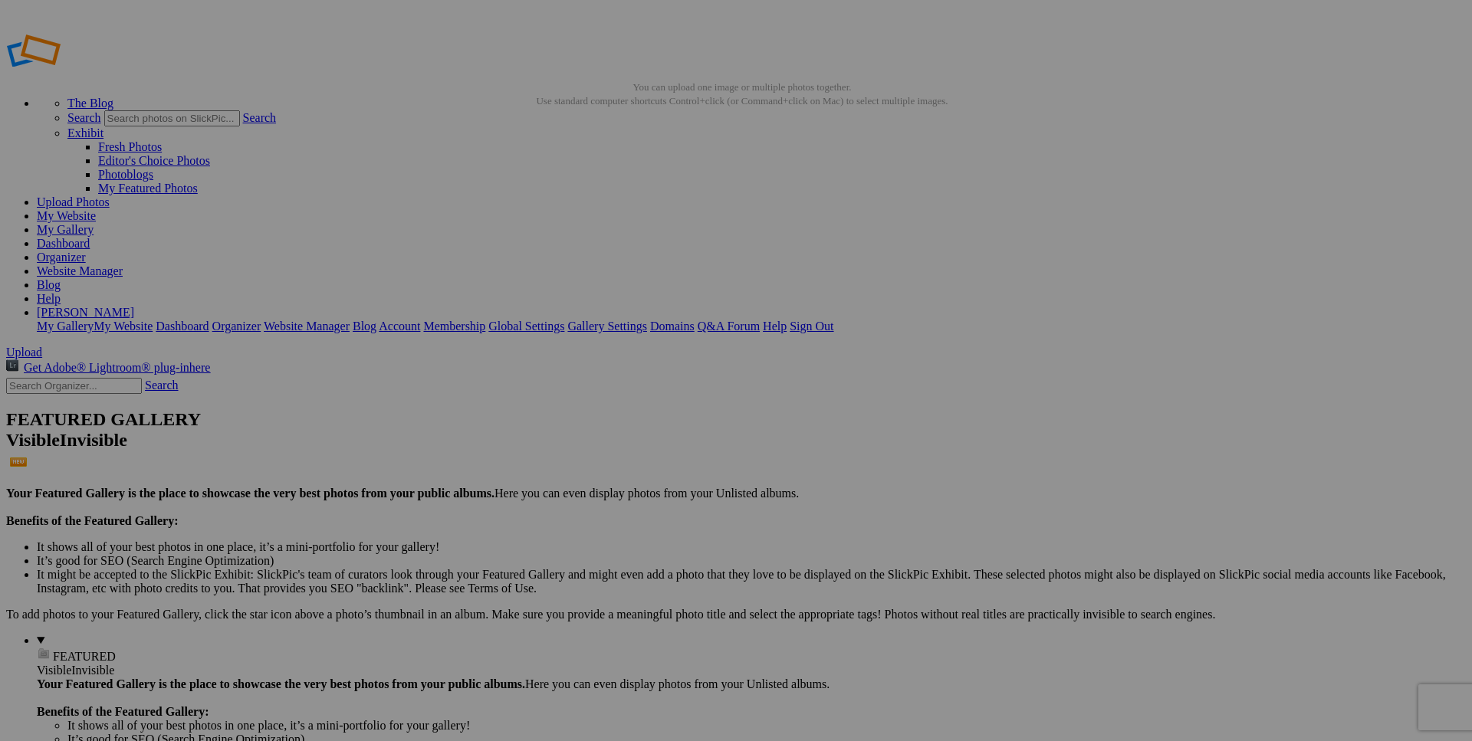
scroll to position [0, 51]
